Goal: Task Accomplishment & Management: Use online tool/utility

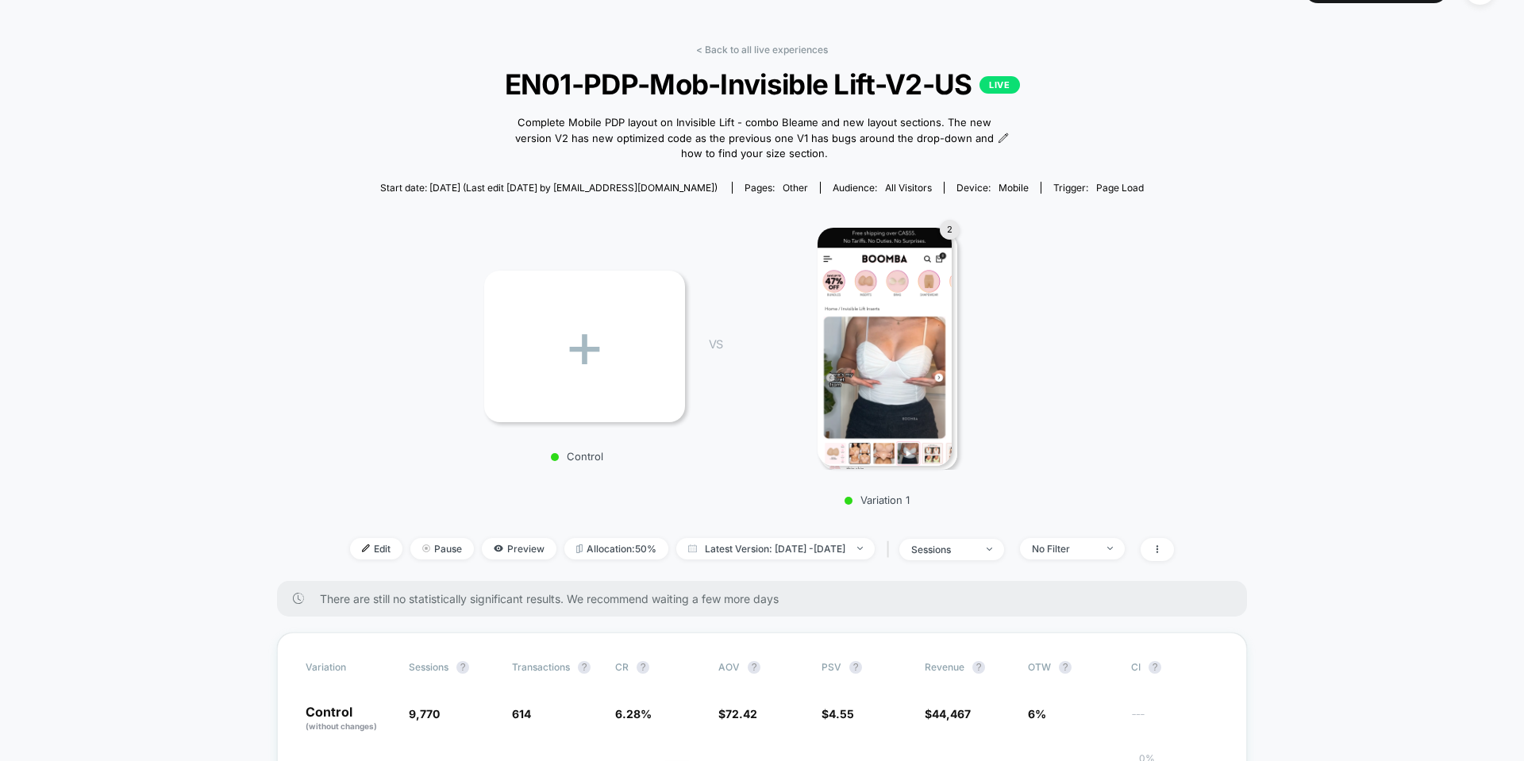
scroll to position [31, 0]
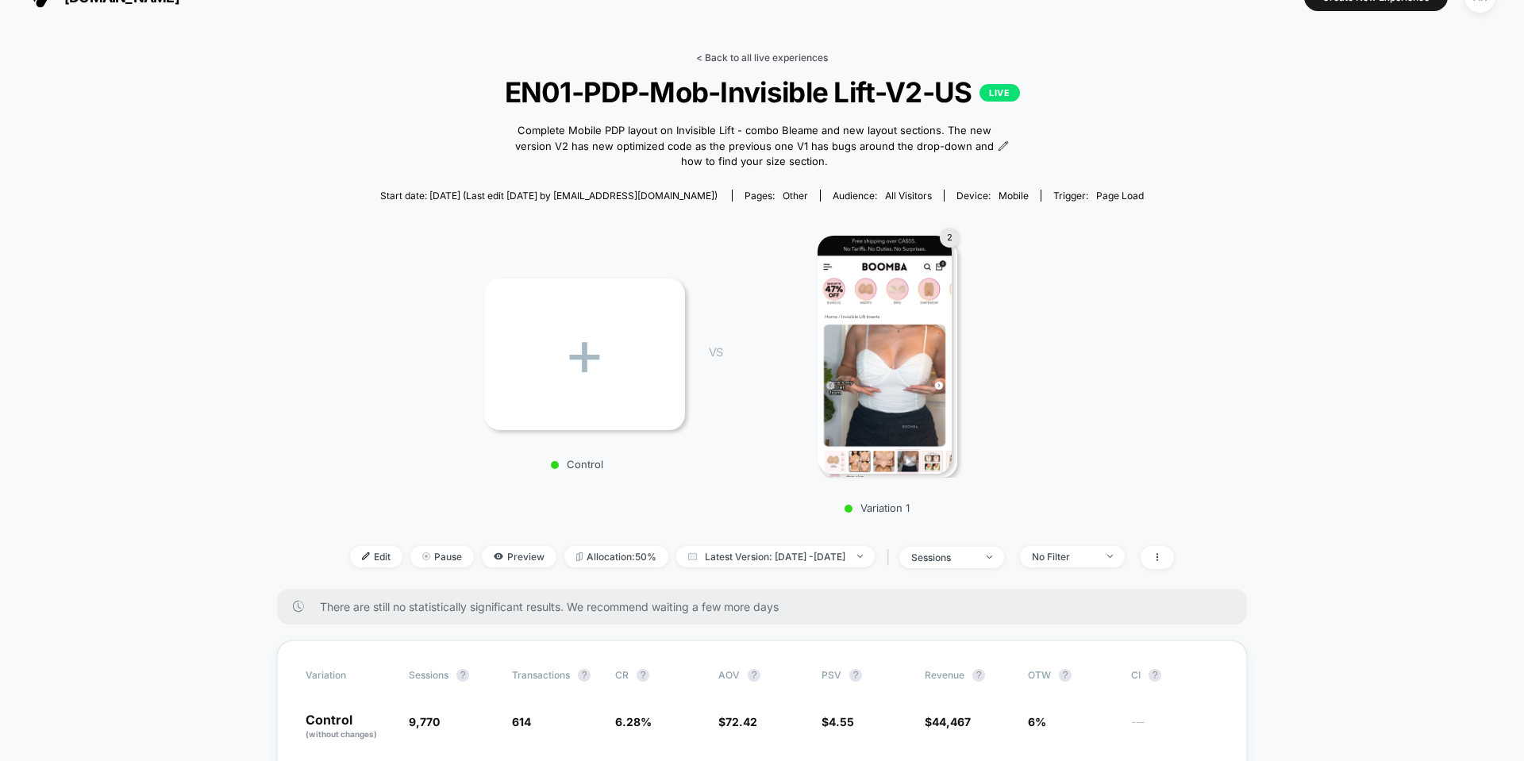
click at [748, 57] on link "< Back to all live experiences" at bounding box center [762, 58] width 132 height 12
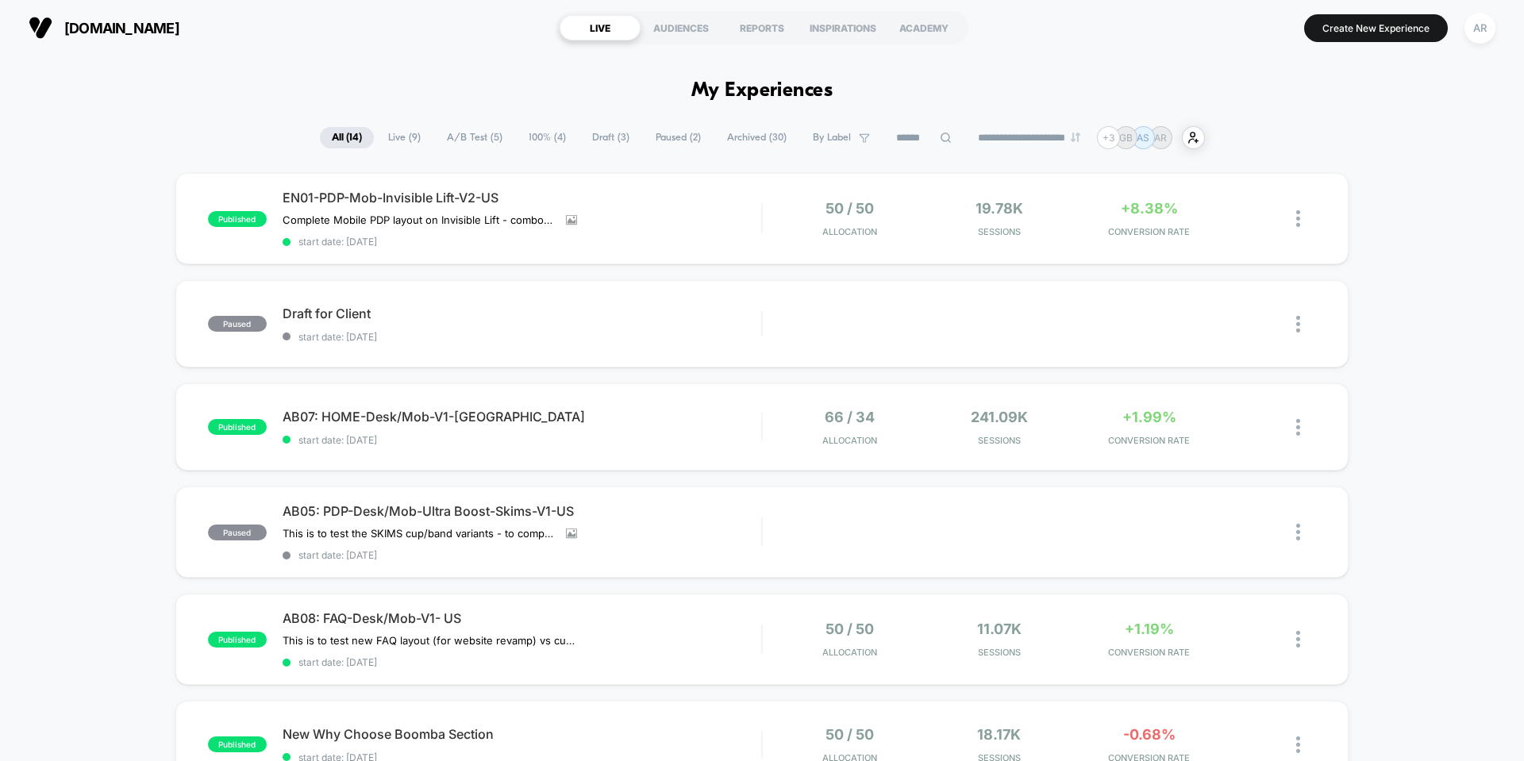
click at [657, 142] on span "Paused ( 2 )" at bounding box center [678, 137] width 69 height 21
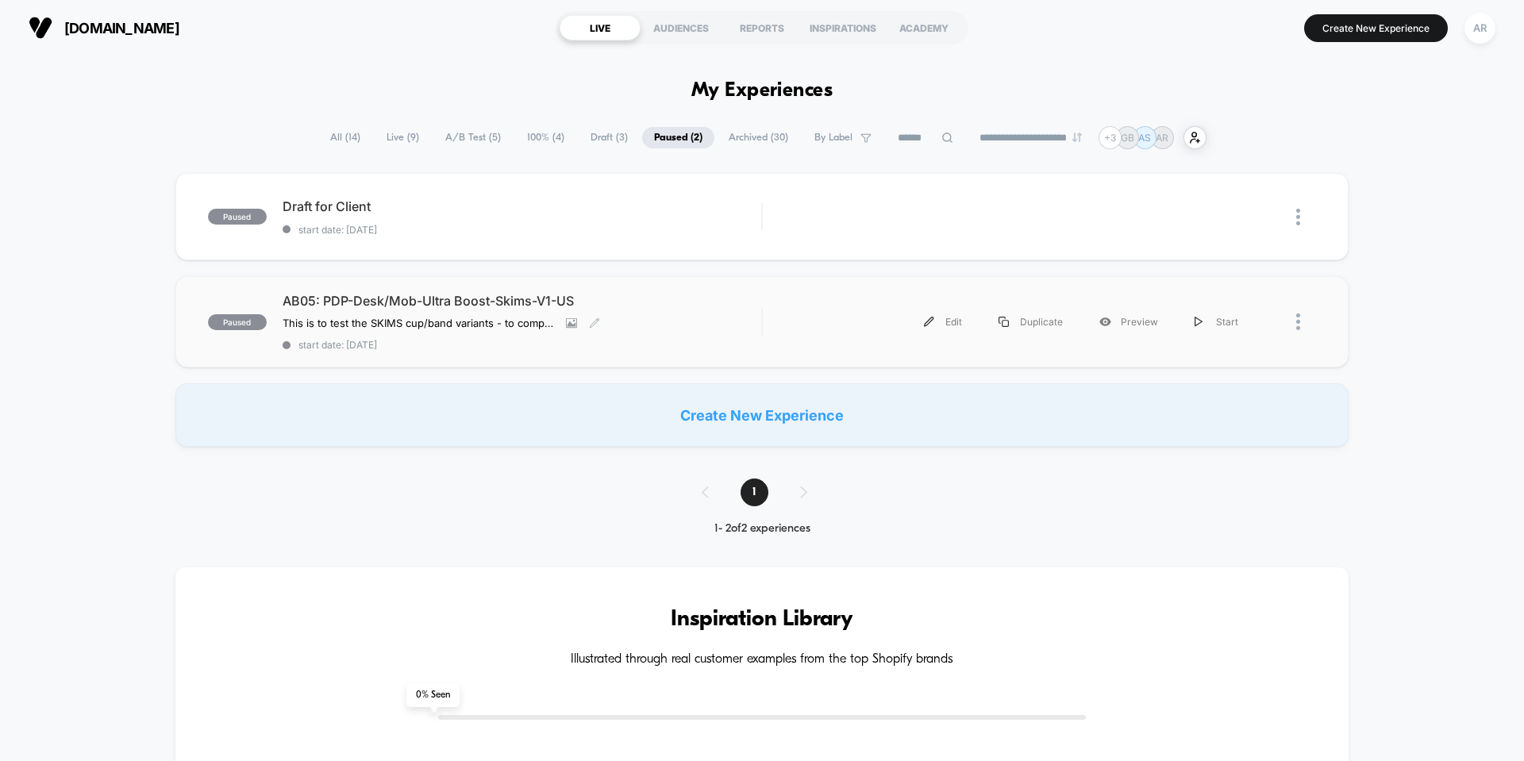
click at [718, 323] on div "AB05: PDP-Desk/Mob-Ultra Boost-Skims-V1-US This is to test the SKIMS cup/band v…" at bounding box center [522, 322] width 479 height 58
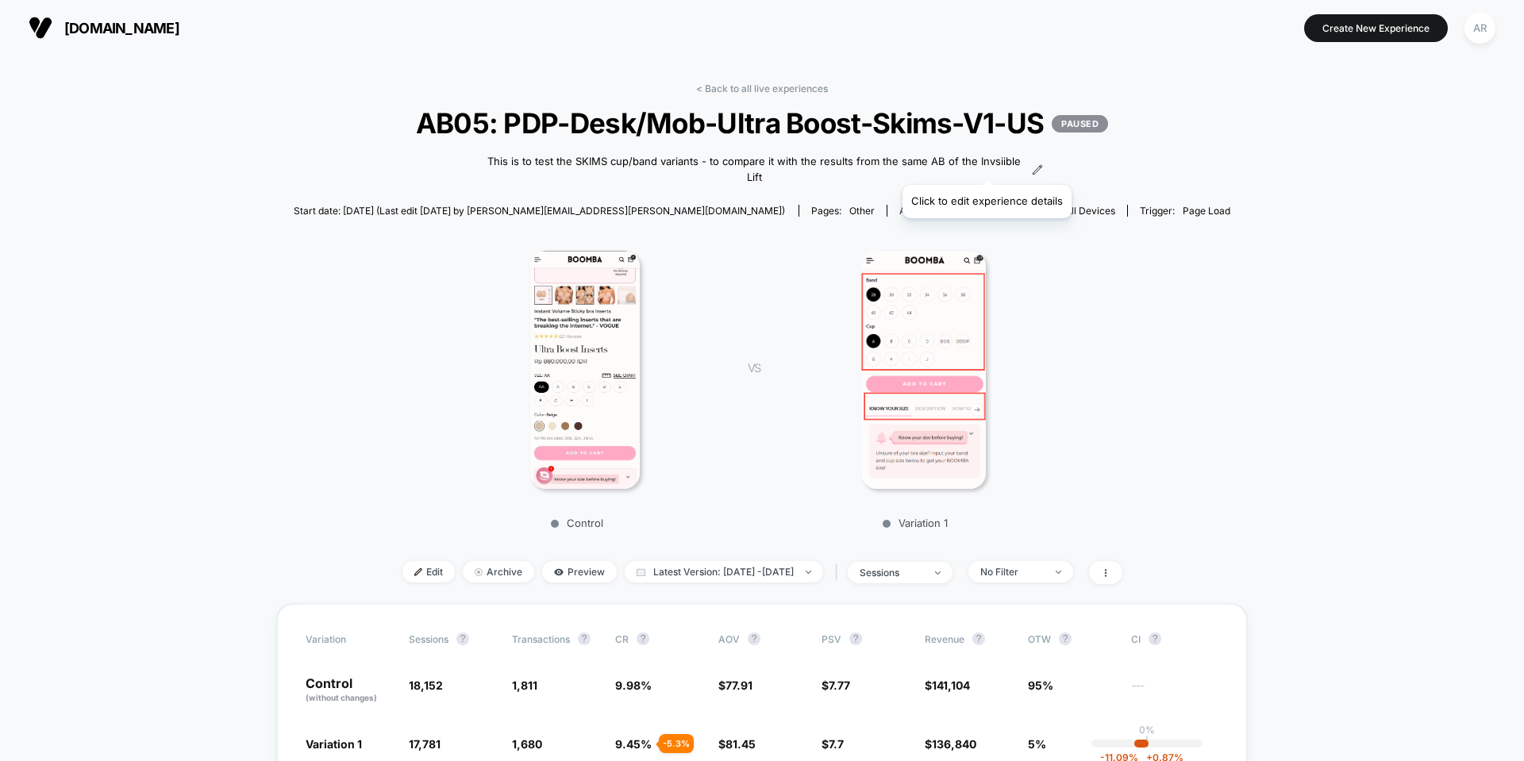
click at [1032, 165] on icon at bounding box center [1037, 169] width 11 height 11
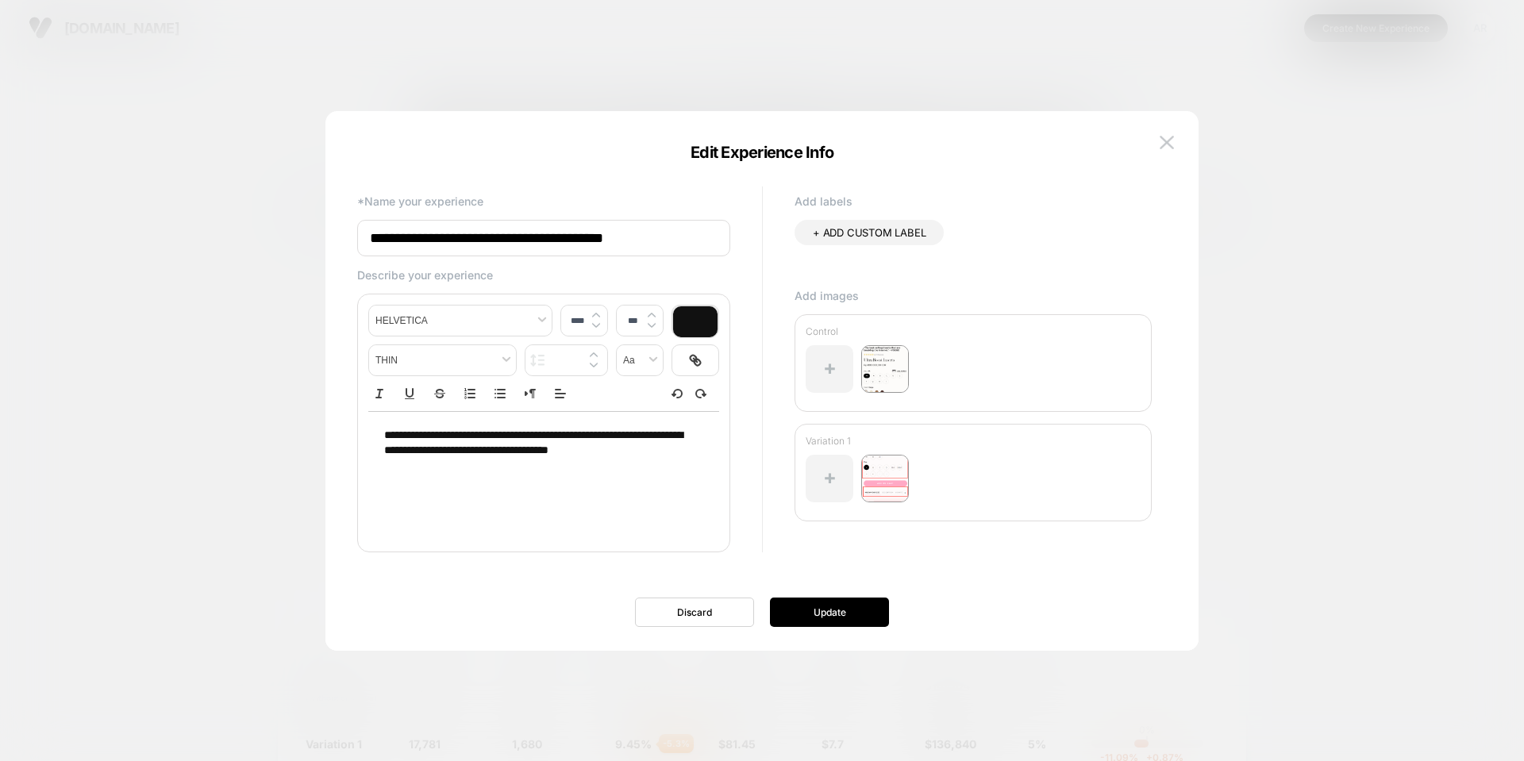
click at [1393, 258] on div at bounding box center [762, 380] width 1524 height 761
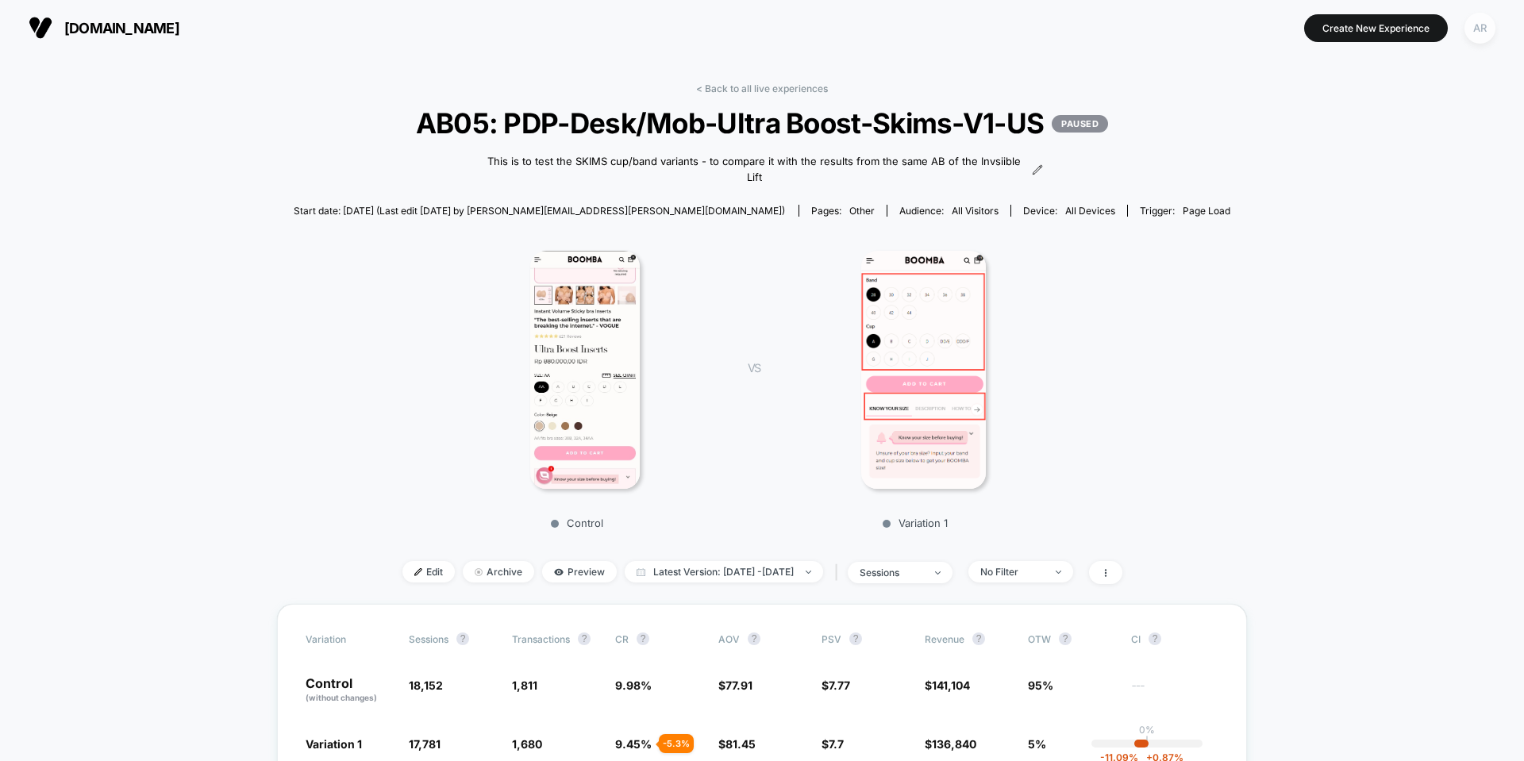
click at [1477, 21] on div "AR" at bounding box center [1479, 28] width 31 height 31
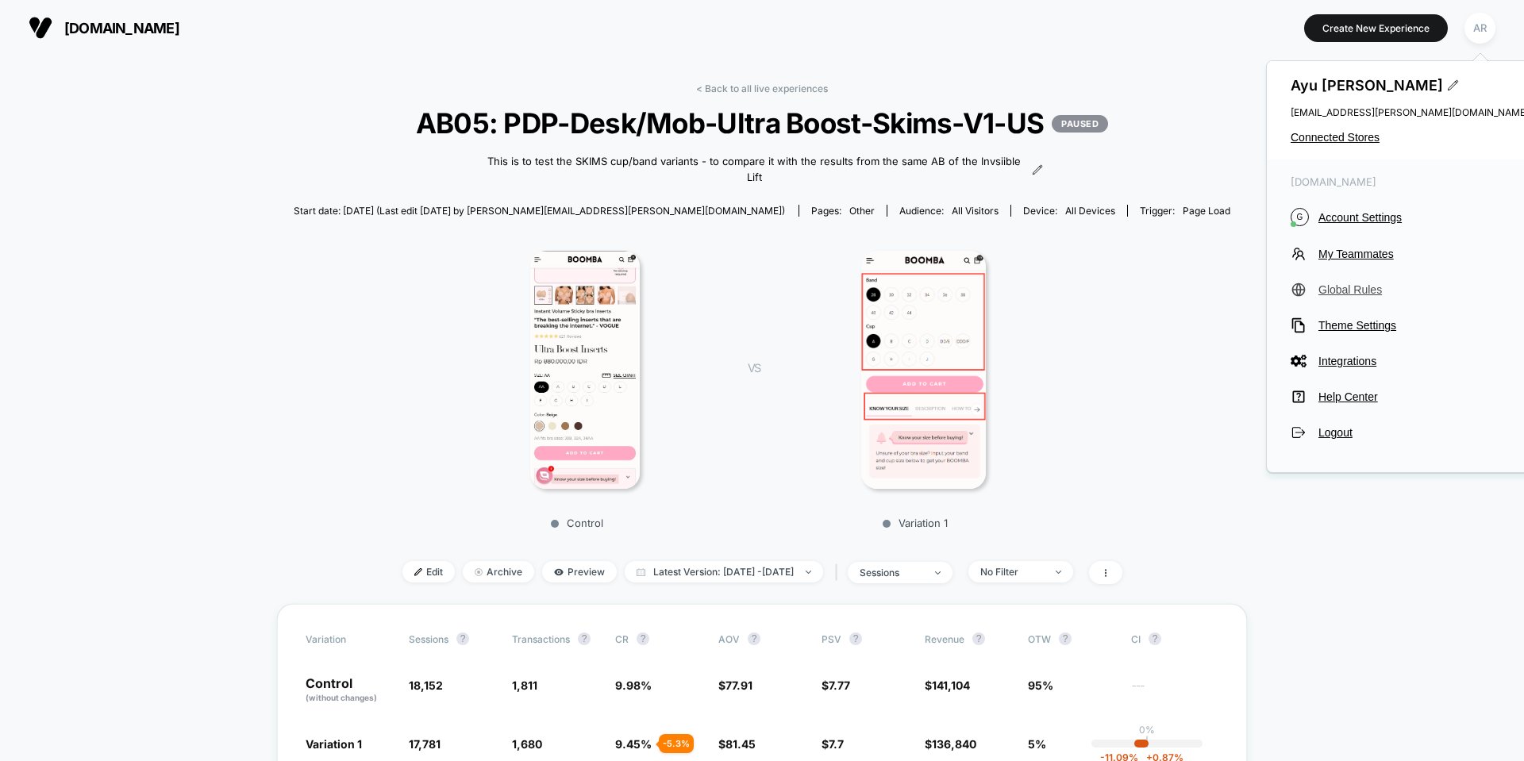
click at [1361, 292] on span "Global Rules" at bounding box center [1423, 289] width 210 height 13
click at [1363, 366] on span "Integrations" at bounding box center [1423, 361] width 210 height 13
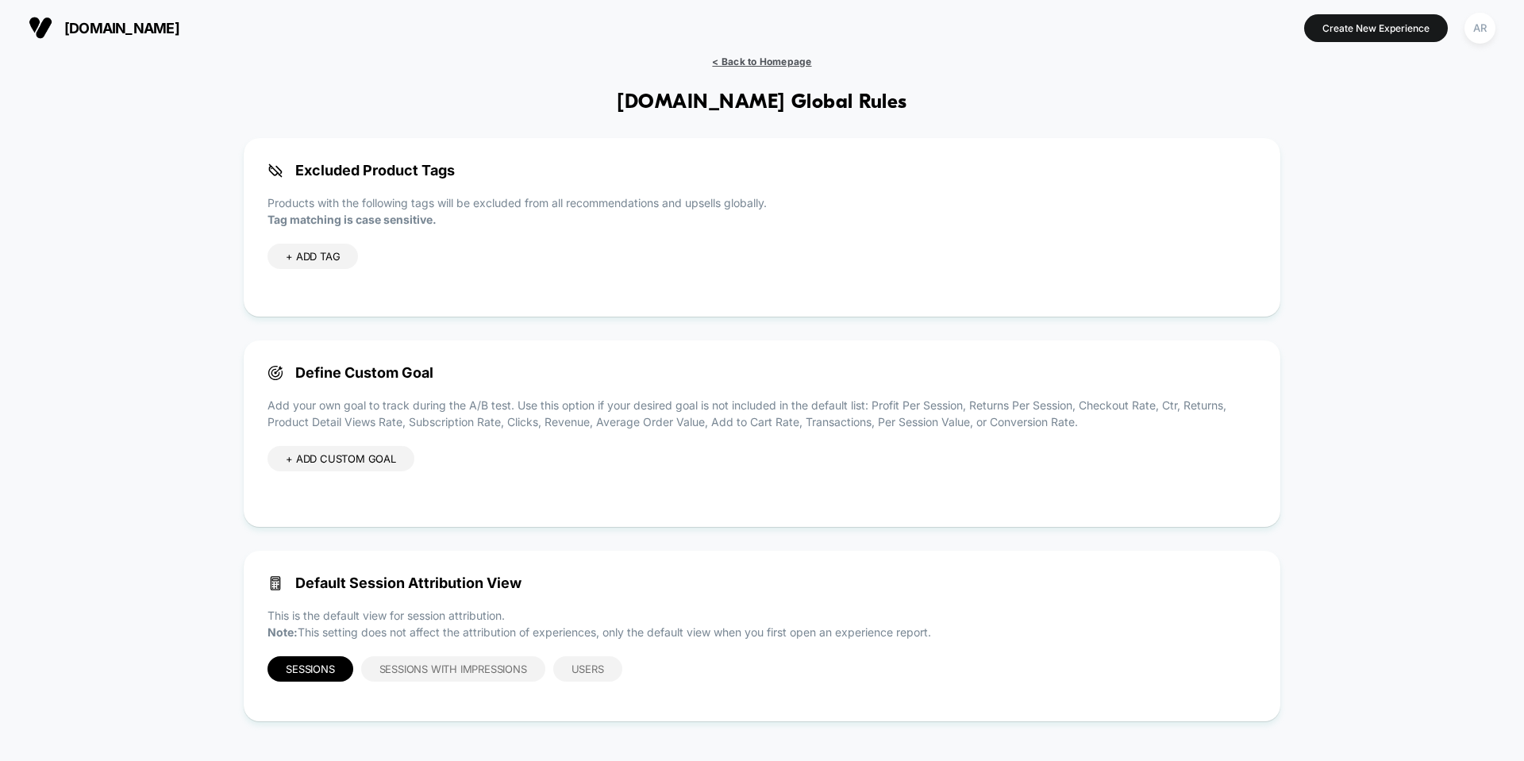
click at [728, 67] on span "< Back to Homepage" at bounding box center [761, 62] width 99 height 12
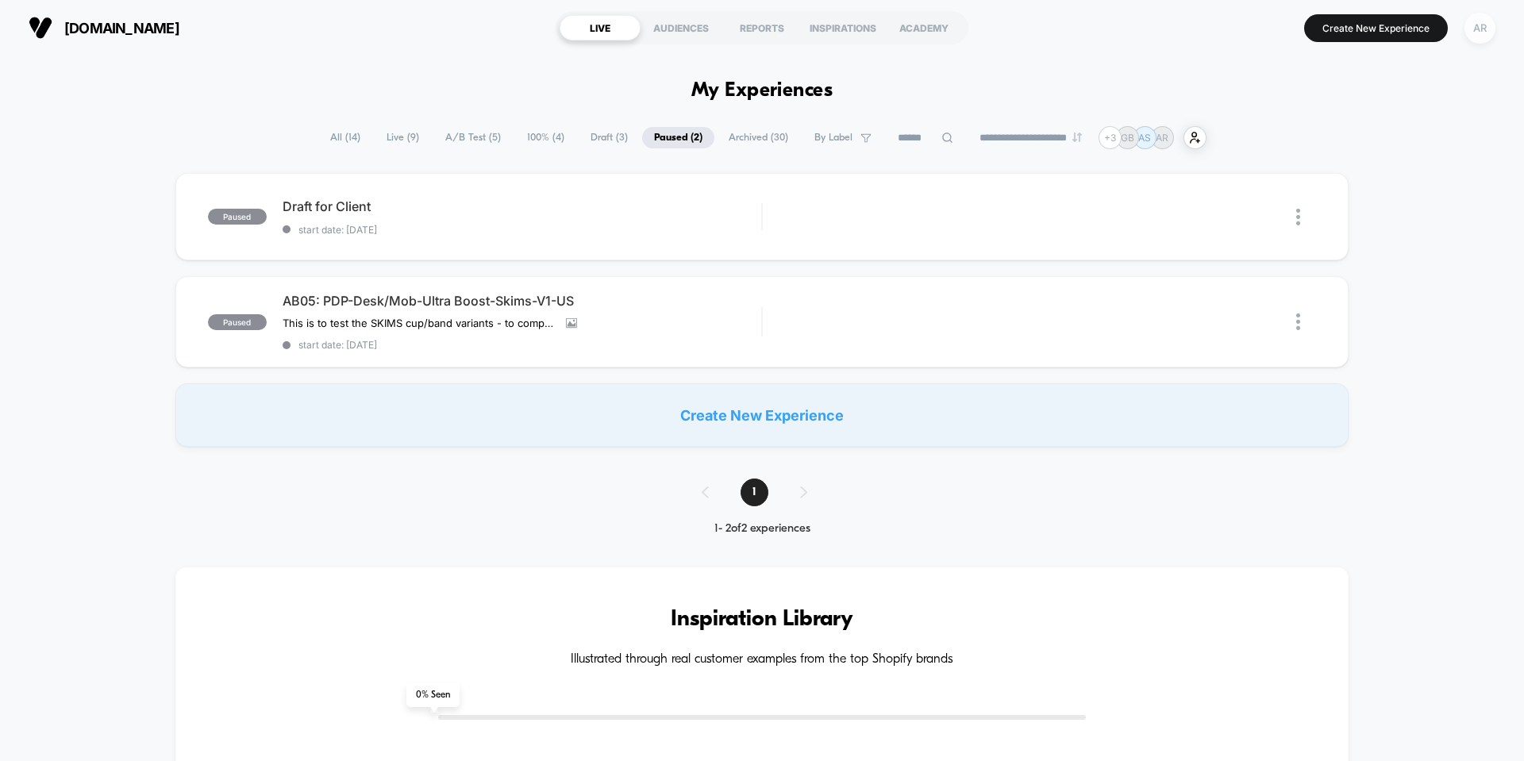
click at [1475, 27] on div "AR" at bounding box center [1479, 28] width 31 height 31
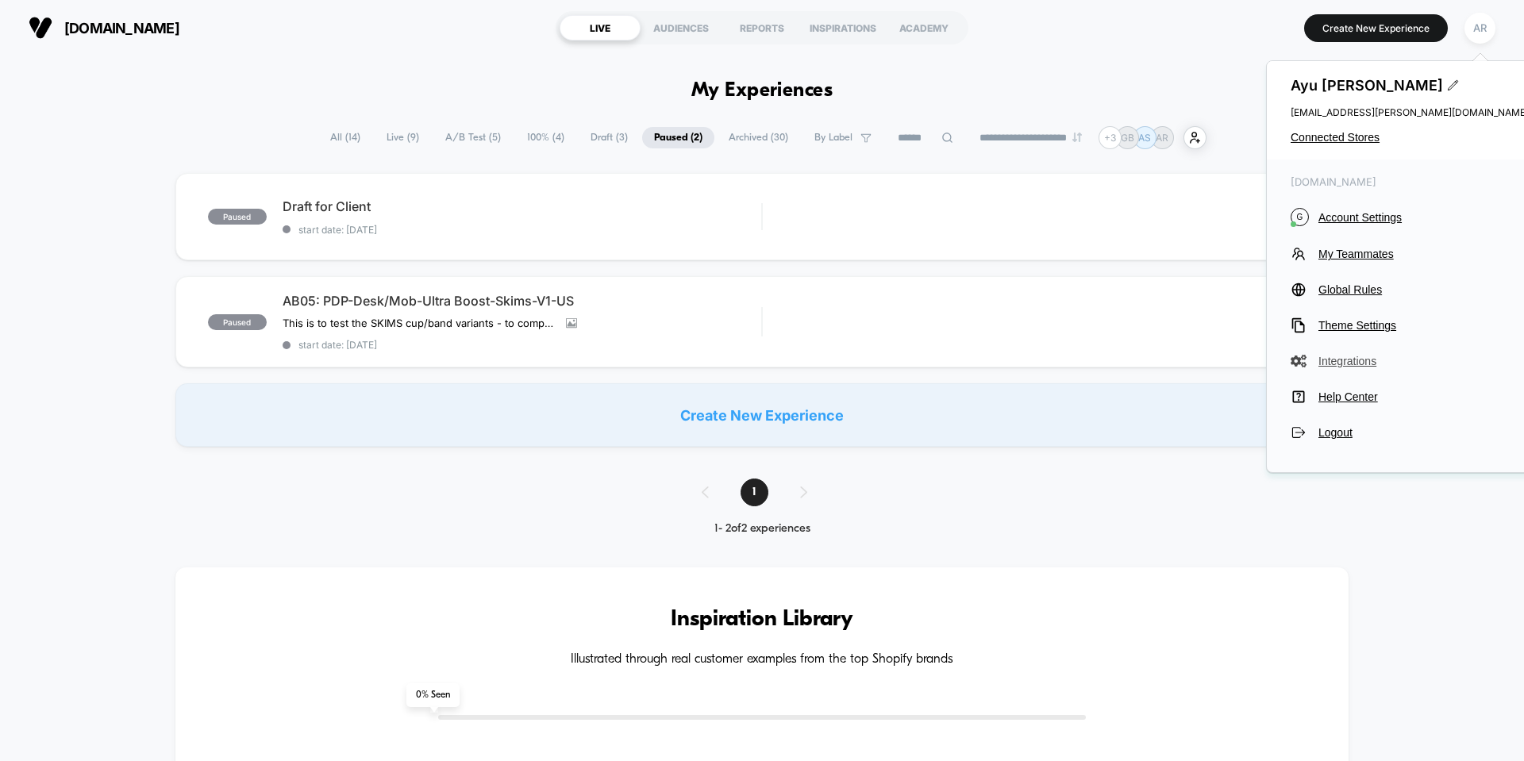
click at [1365, 366] on span "Integrations" at bounding box center [1423, 361] width 210 height 13
click at [1346, 366] on span "Integrations" at bounding box center [1423, 361] width 210 height 13
click at [1354, 362] on span "Integrations" at bounding box center [1423, 361] width 210 height 13
drag, startPoint x: 1354, startPoint y: 362, endPoint x: 157, endPoint y: 2, distance: 1249.5
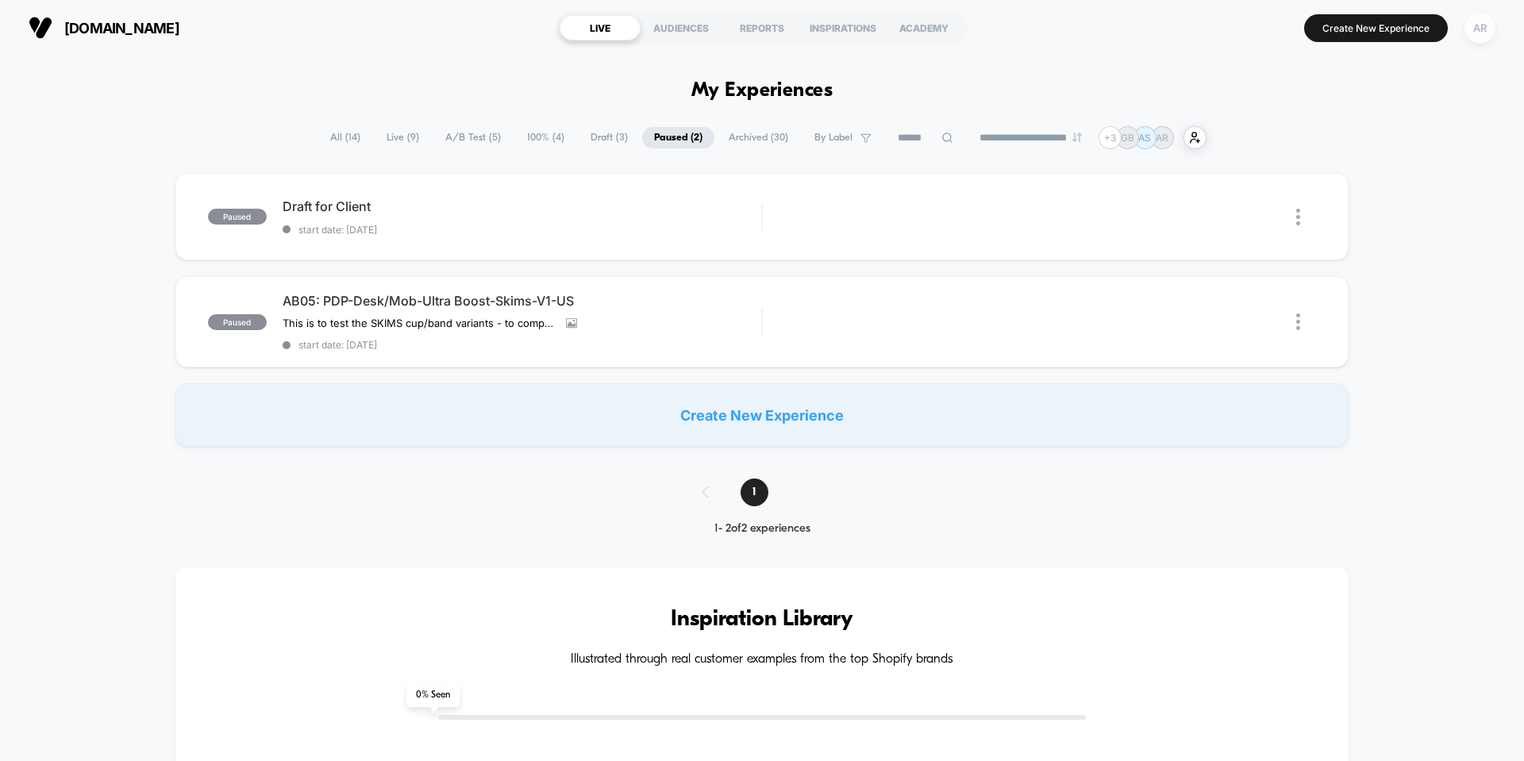
click at [1486, 29] on div "AR" at bounding box center [1479, 28] width 31 height 31
click at [1478, 25] on div "AR" at bounding box center [1479, 28] width 31 height 31
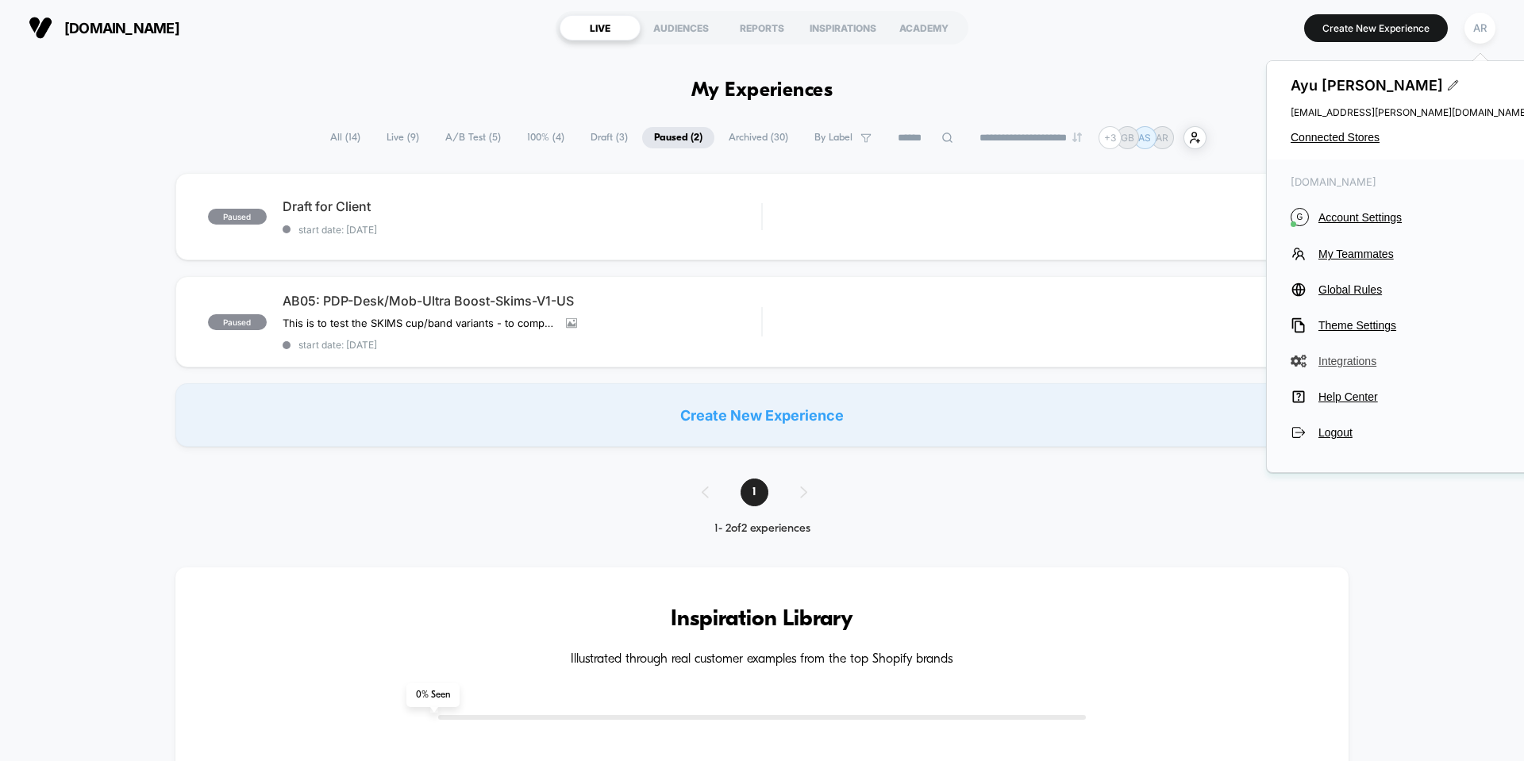
click at [1340, 361] on span "Integrations" at bounding box center [1423, 361] width 210 height 13
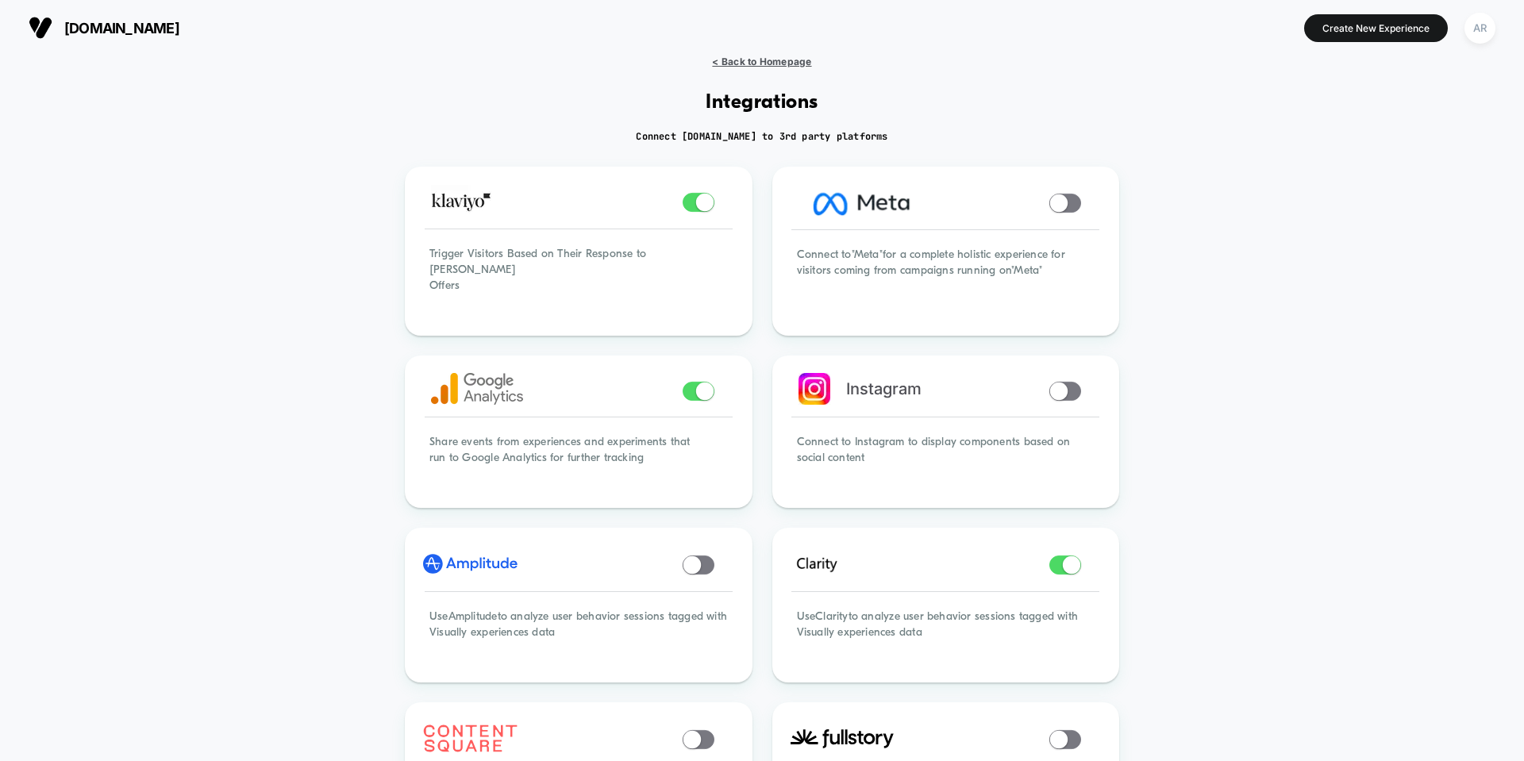
click at [732, 62] on span "< Back to Homepage" at bounding box center [761, 62] width 99 height 12
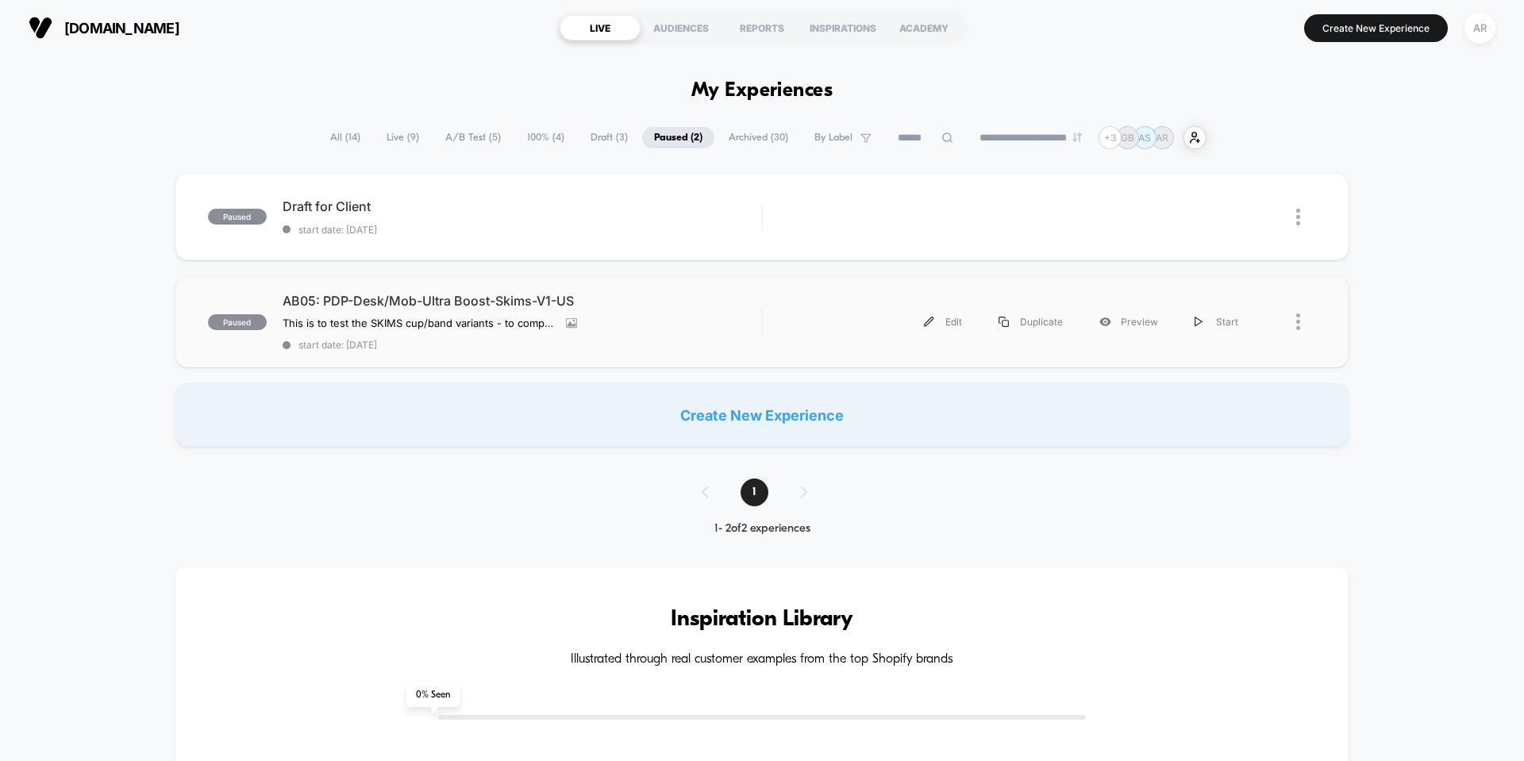
click at [1293, 319] on div at bounding box center [1286, 322] width 60 height 36
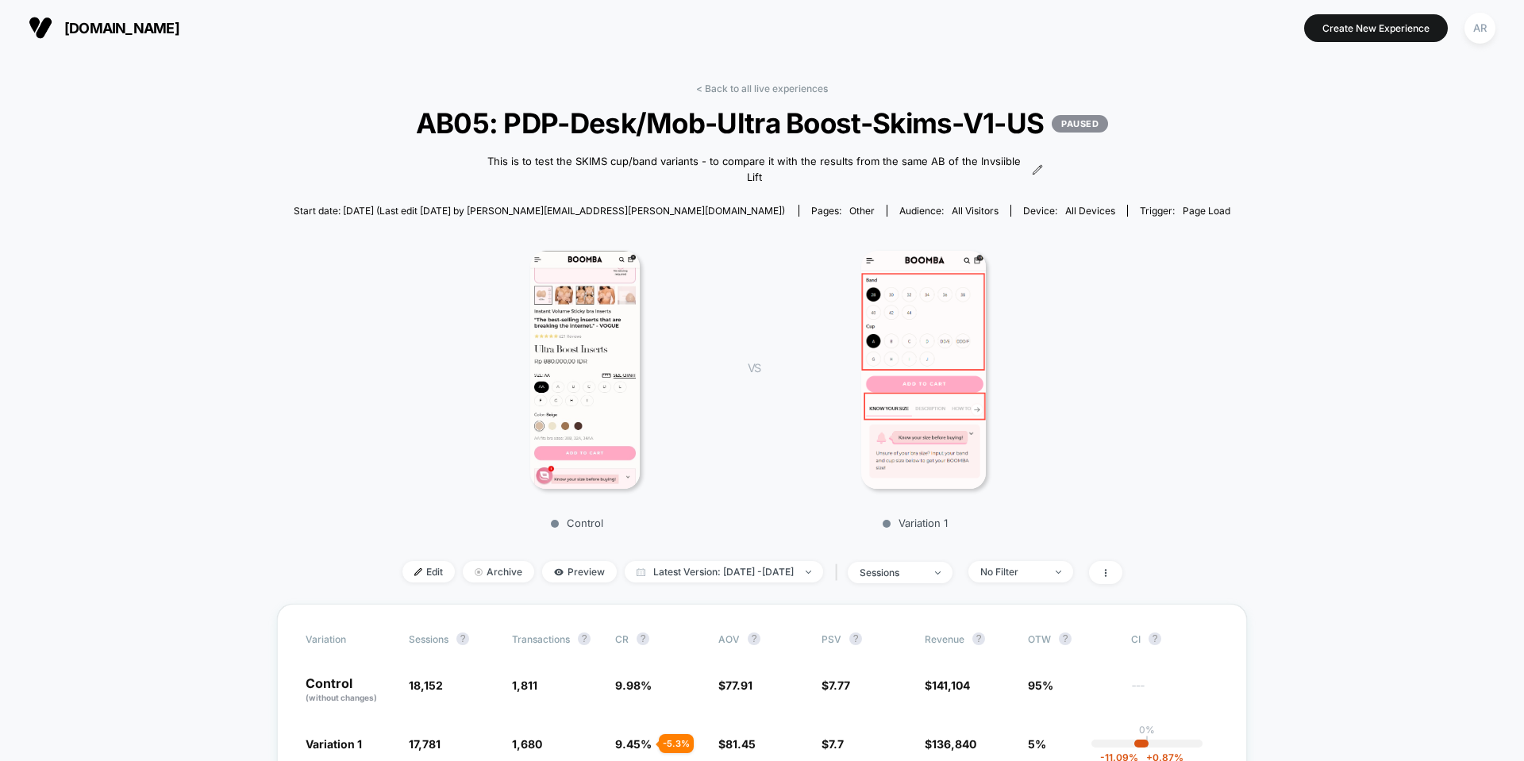
scroll to position [397, 0]
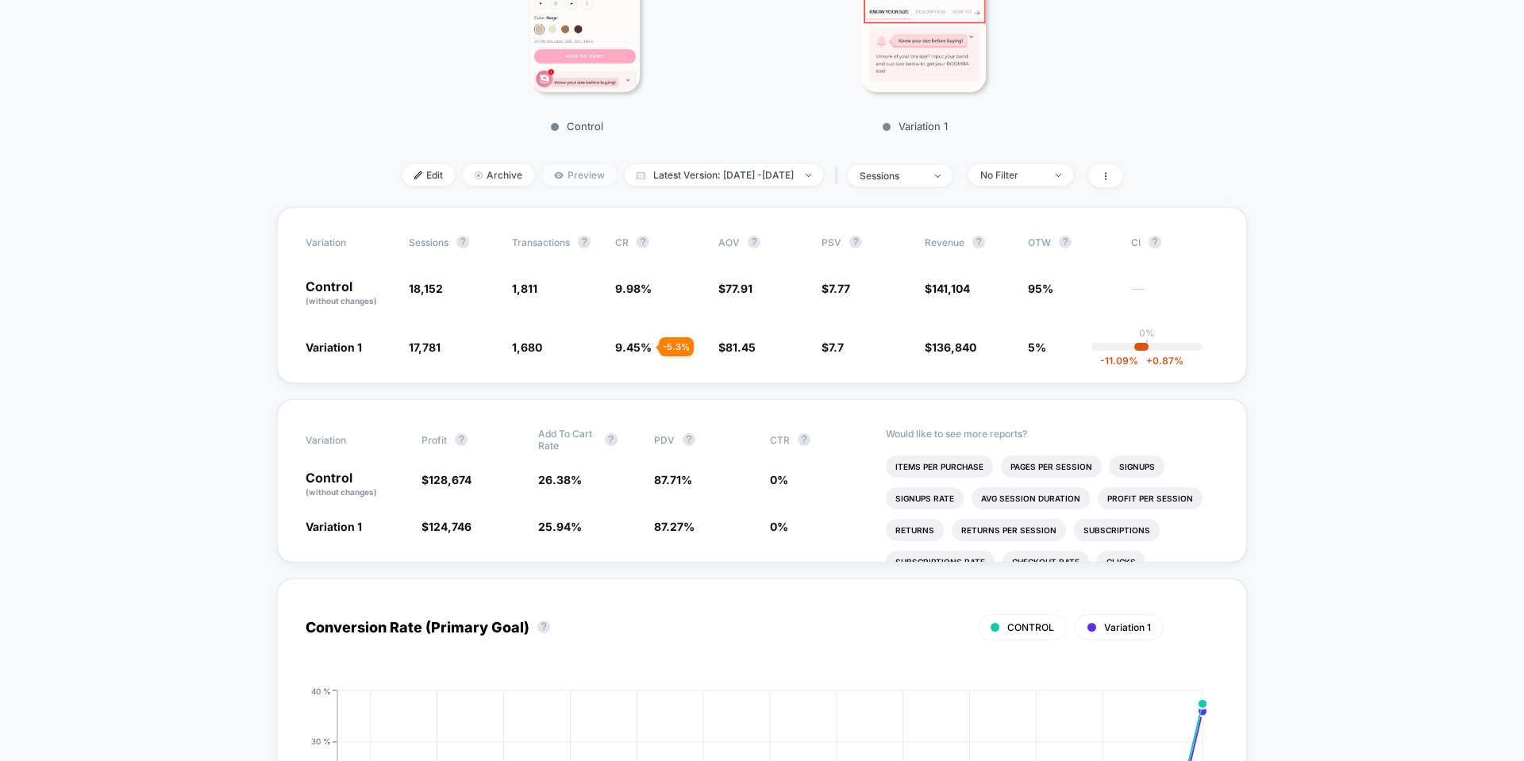
click at [542, 173] on span "Preview" at bounding box center [579, 174] width 75 height 21
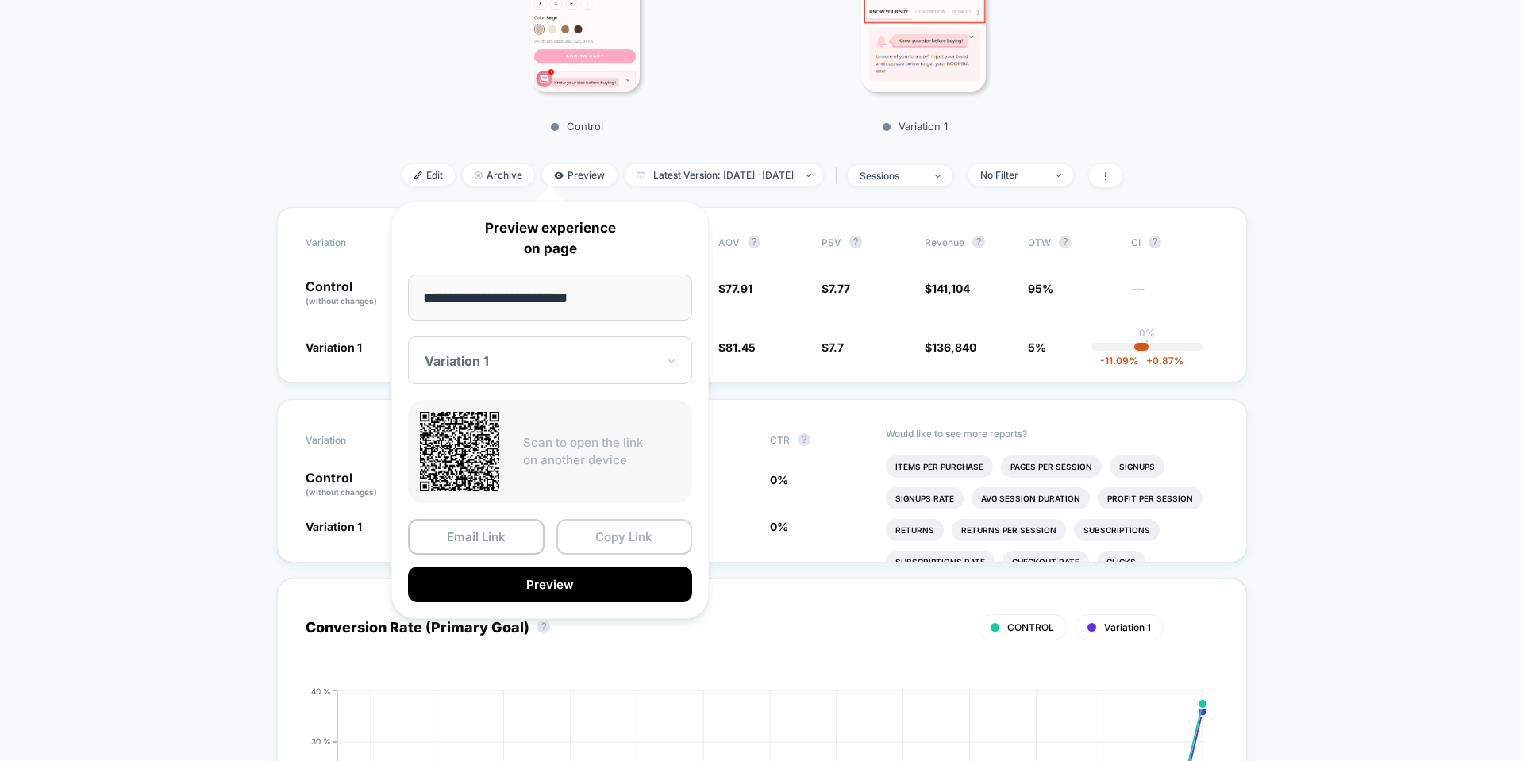
click at [603, 540] on button "Copy Link" at bounding box center [624, 537] width 136 height 36
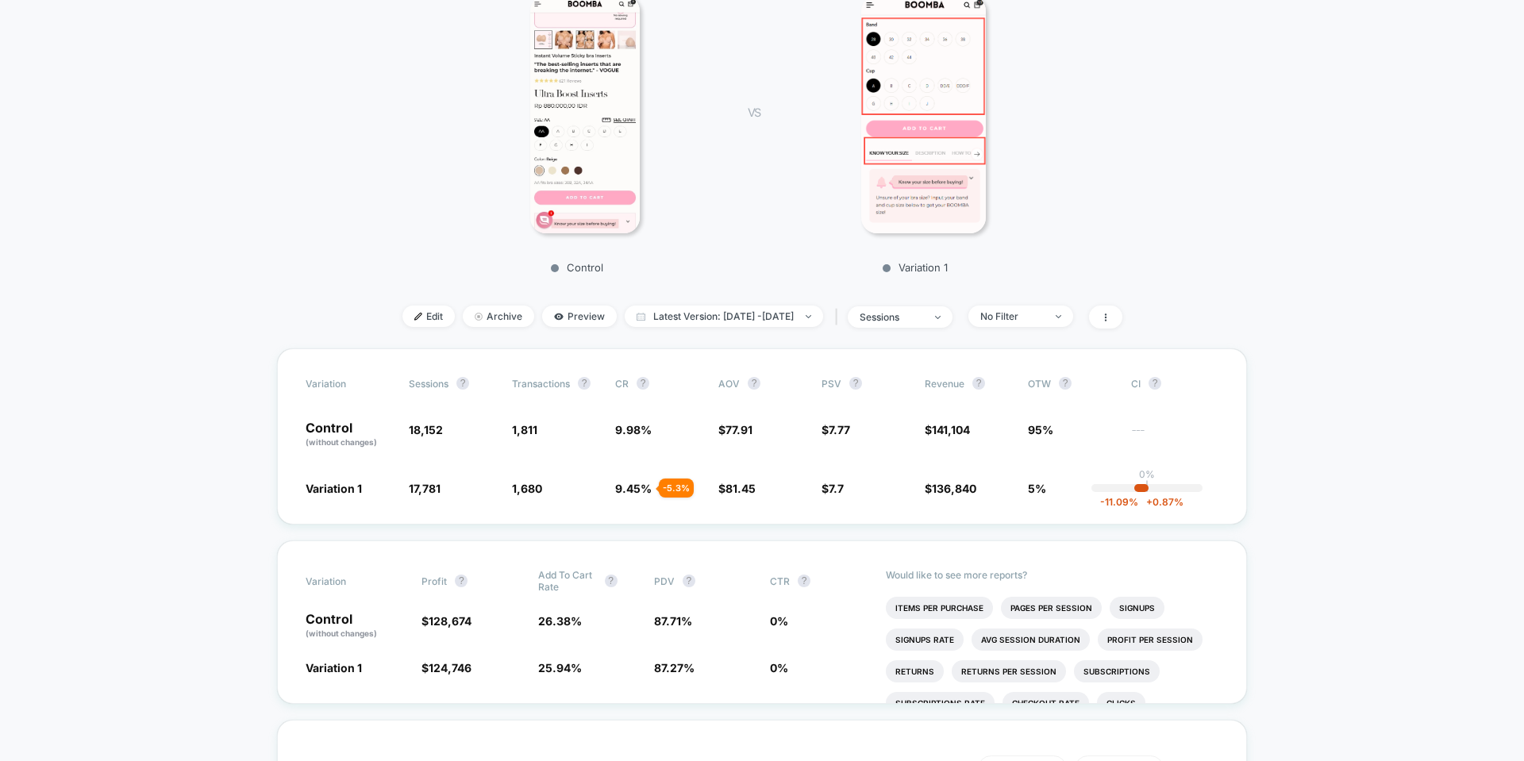
scroll to position [0, 0]
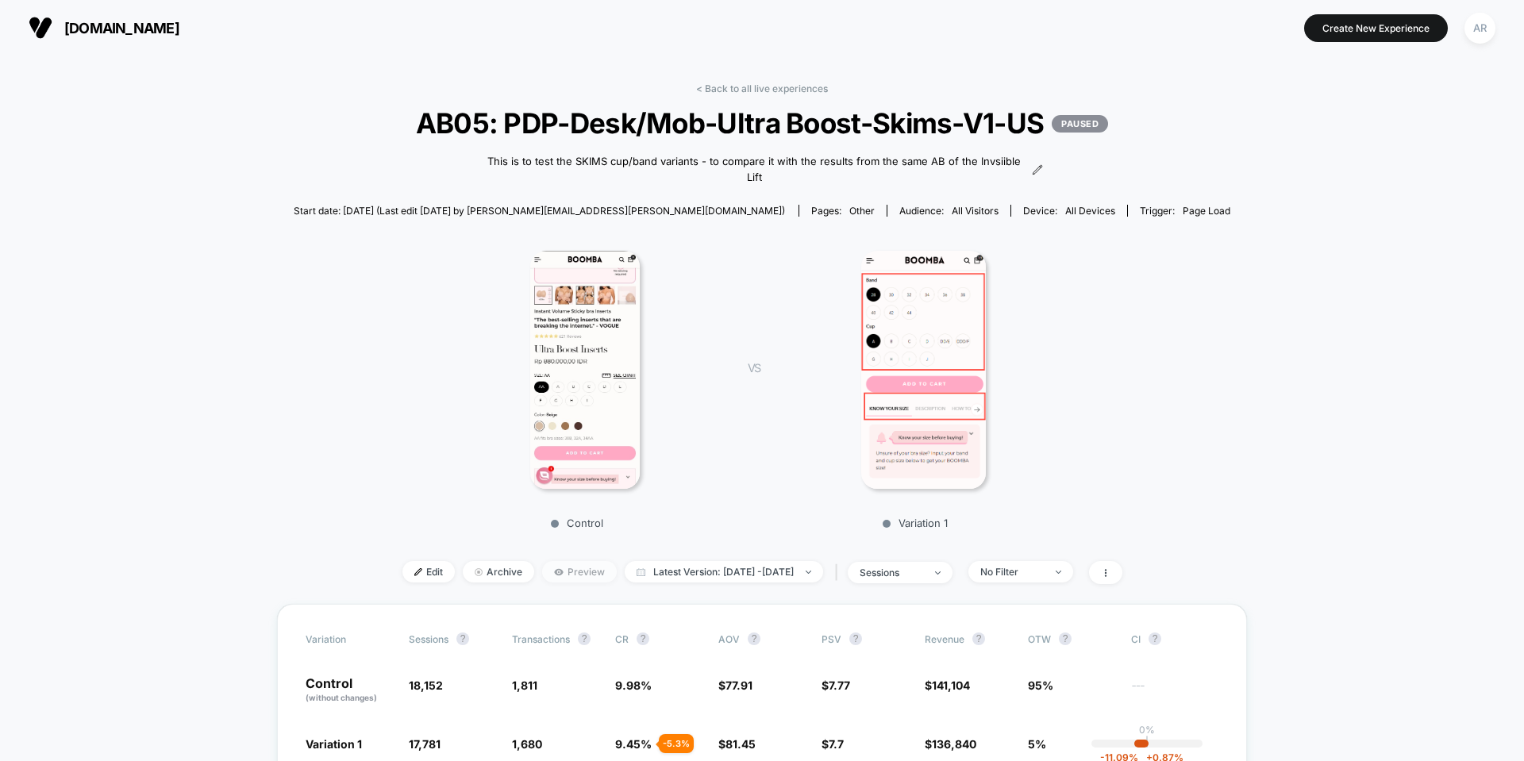
click at [544, 572] on span "Preview" at bounding box center [579, 571] width 75 height 21
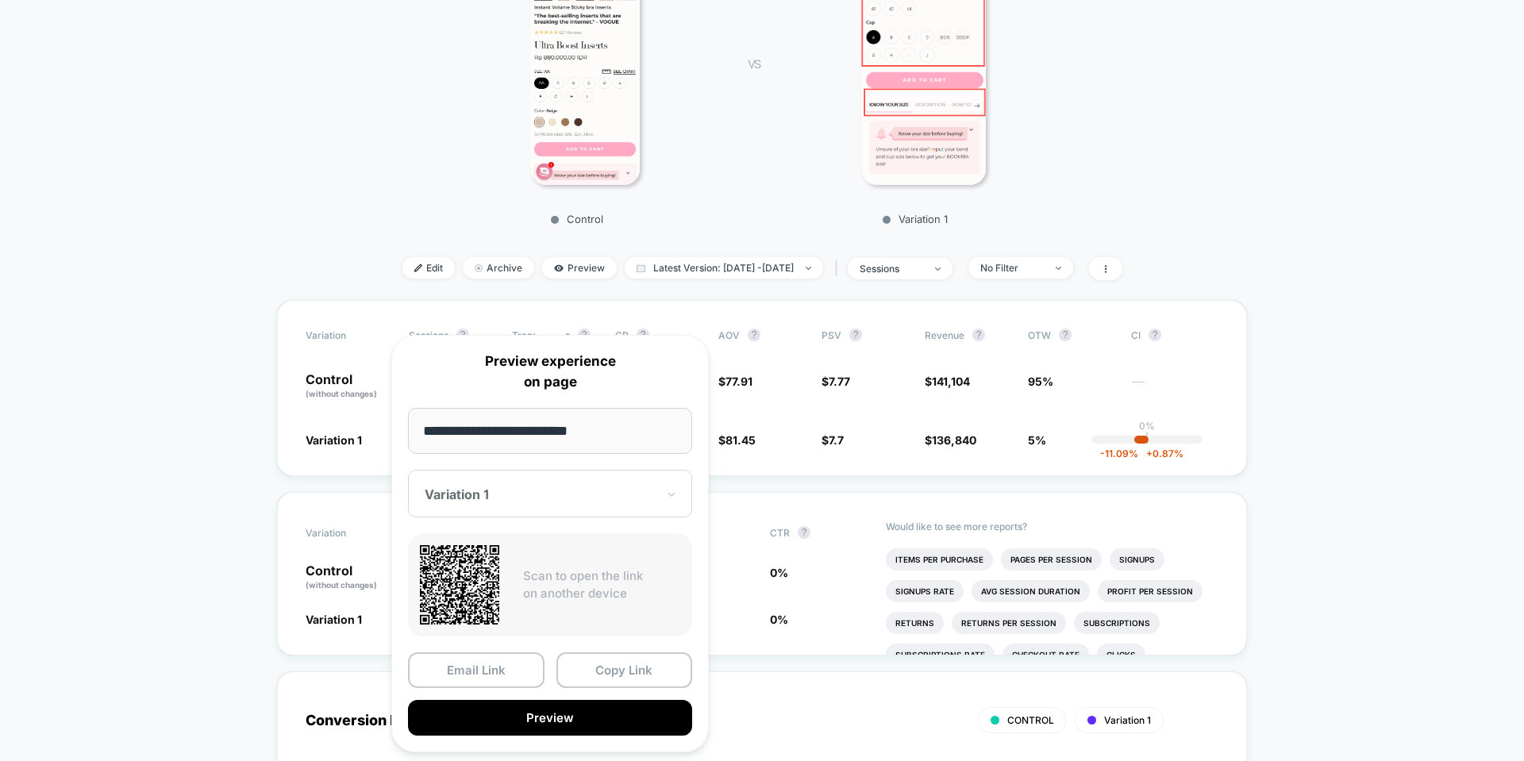
scroll to position [317, 0]
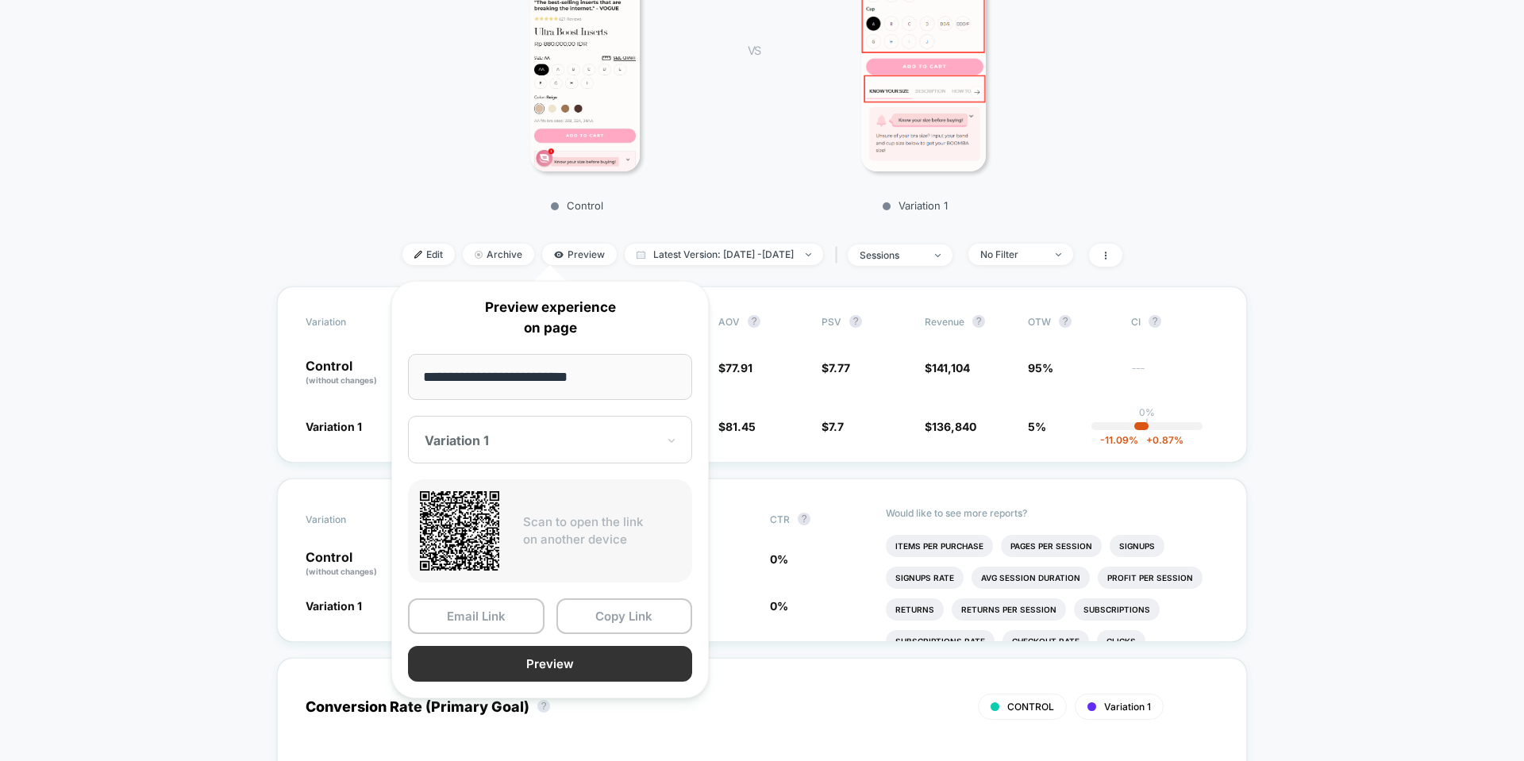
click at [495, 660] on button "Preview" at bounding box center [550, 664] width 284 height 36
